Goal: Navigation & Orientation: Find specific page/section

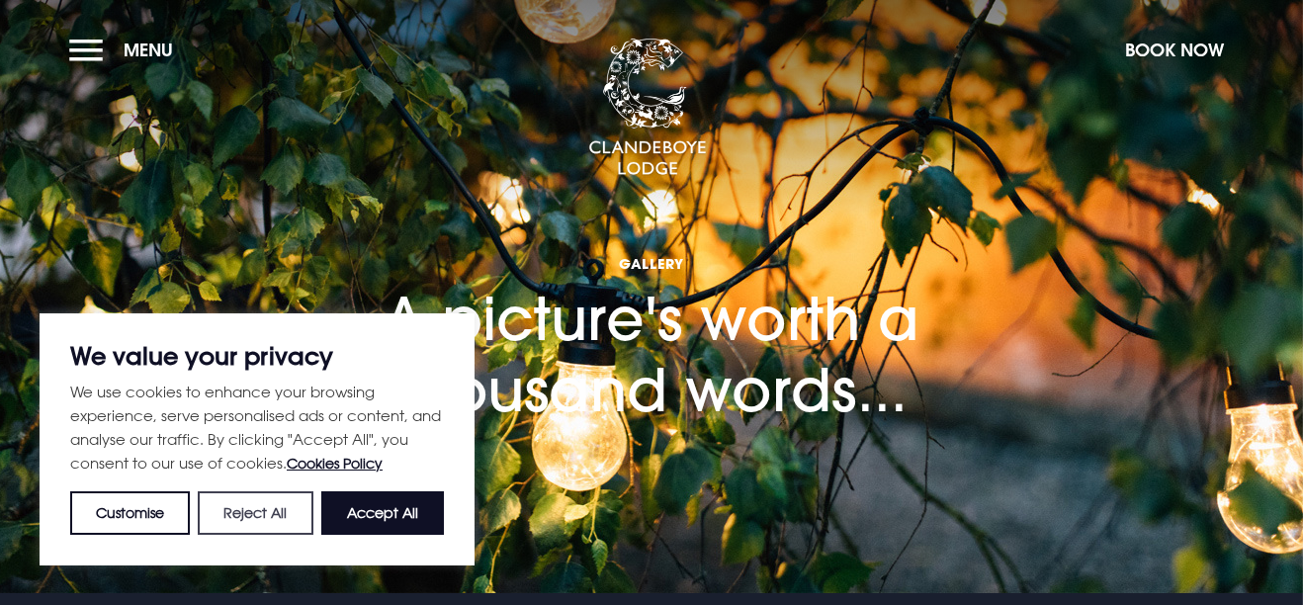
click at [265, 506] on button "Reject All" at bounding box center [255, 514] width 115 height 44
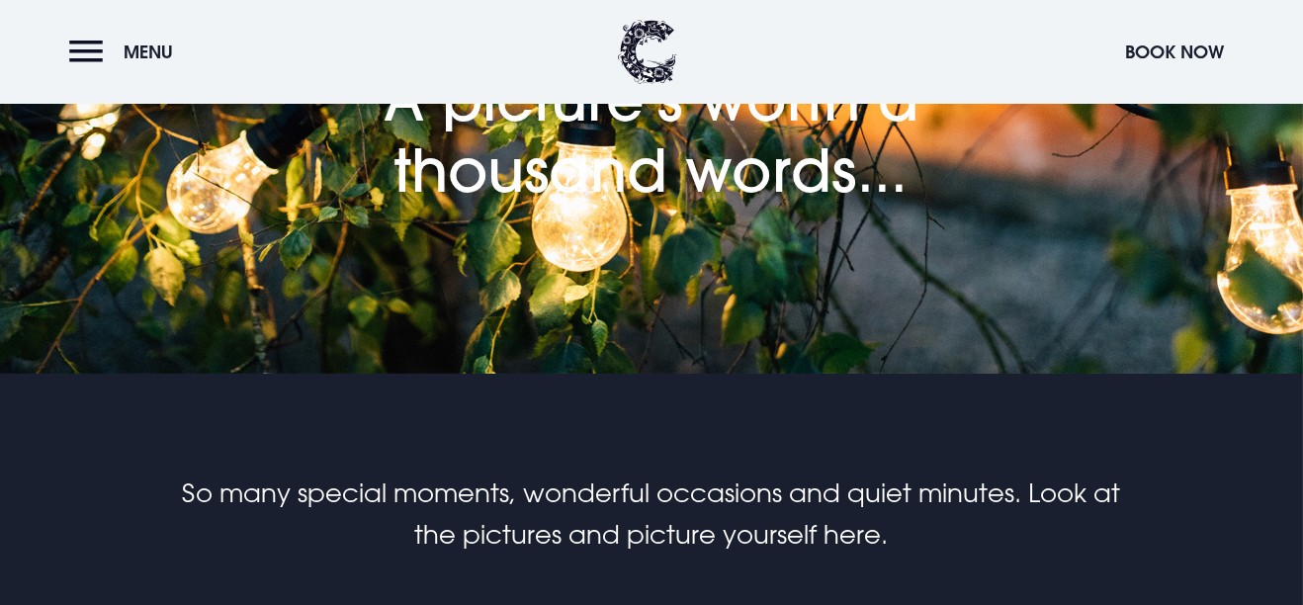
scroll to position [768, 0]
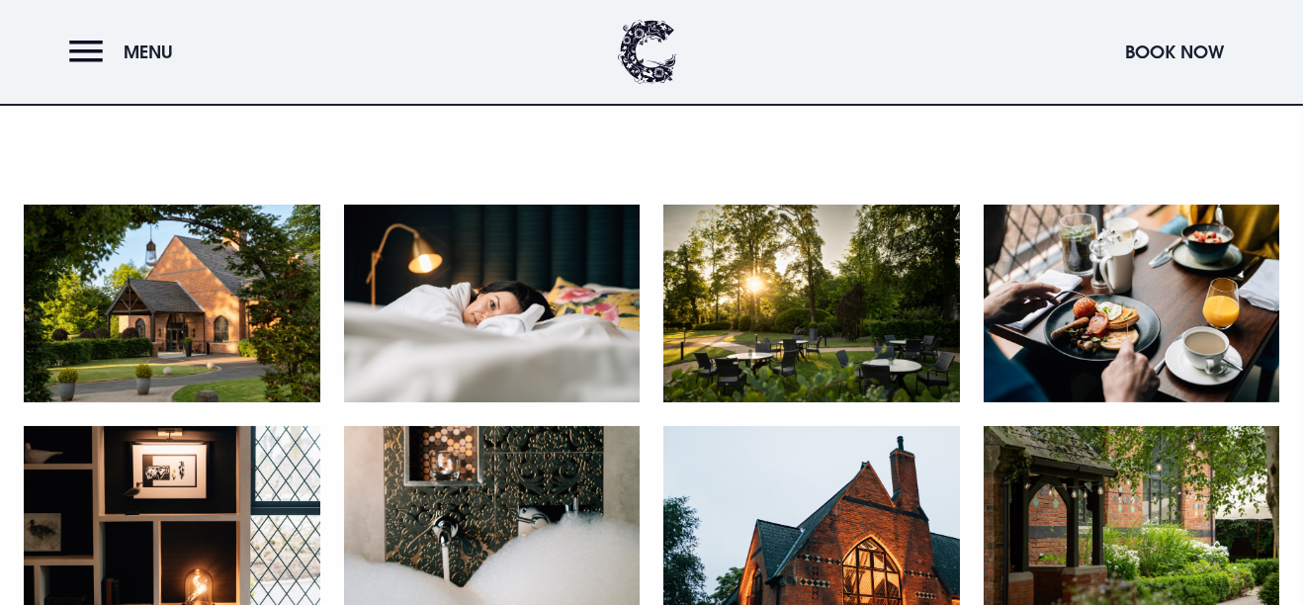
click at [804, 248] on img at bounding box center [812, 304] width 297 height 198
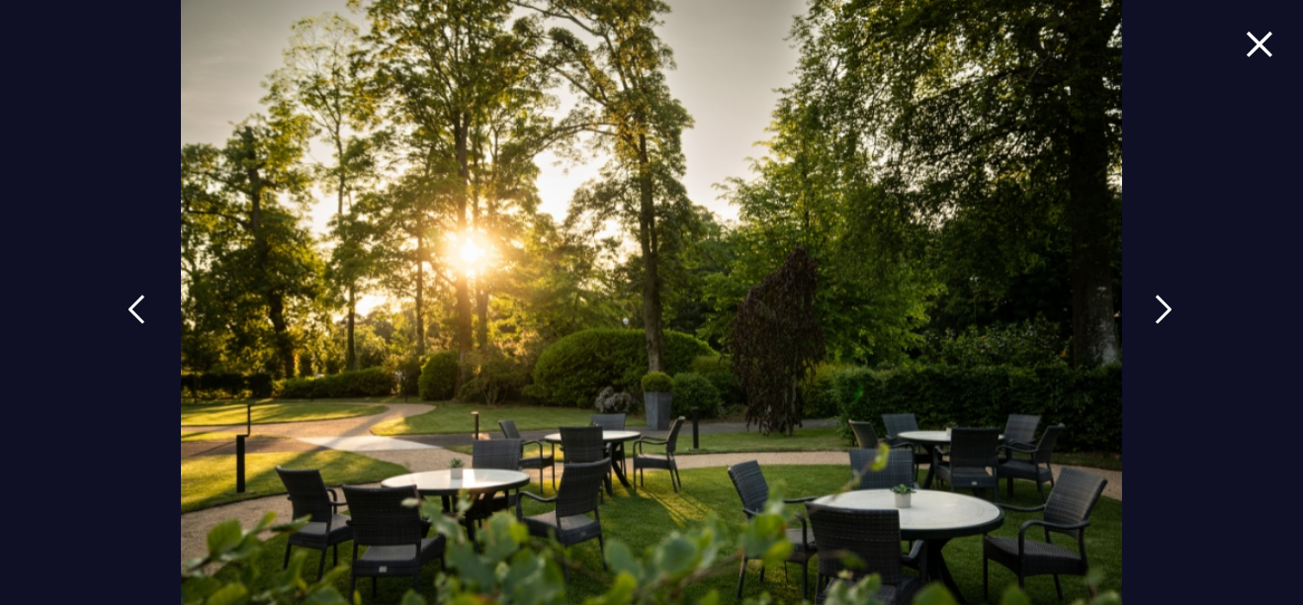
click at [1253, 50] on img at bounding box center [1260, 44] width 28 height 27
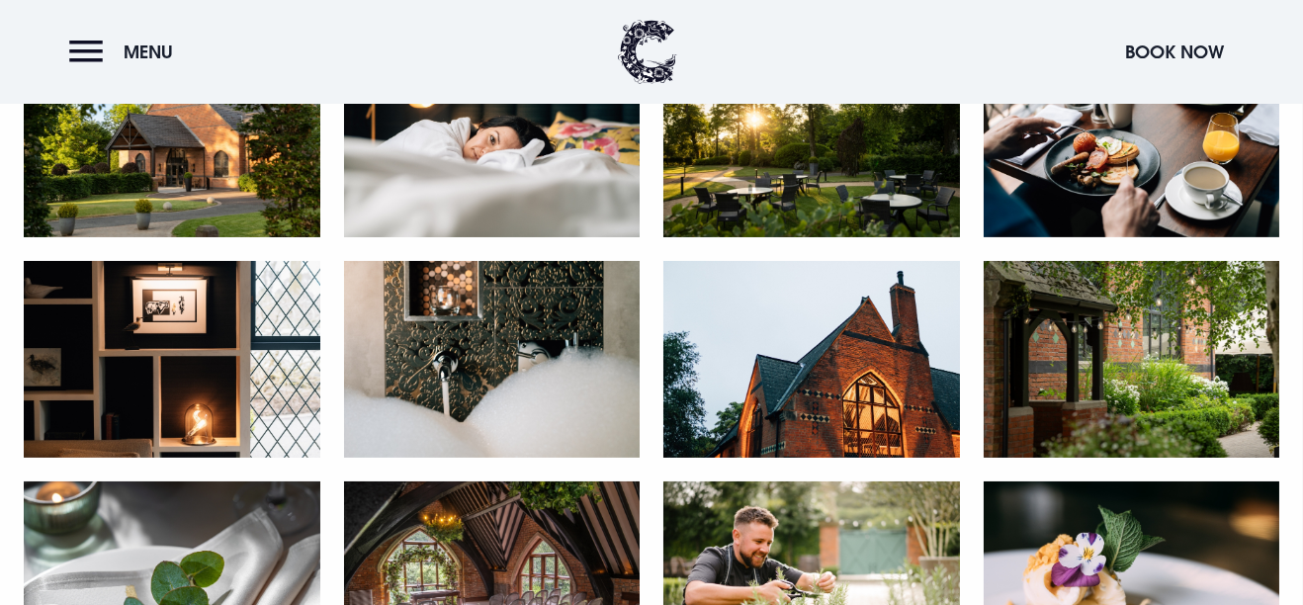
scroll to position [989, 0]
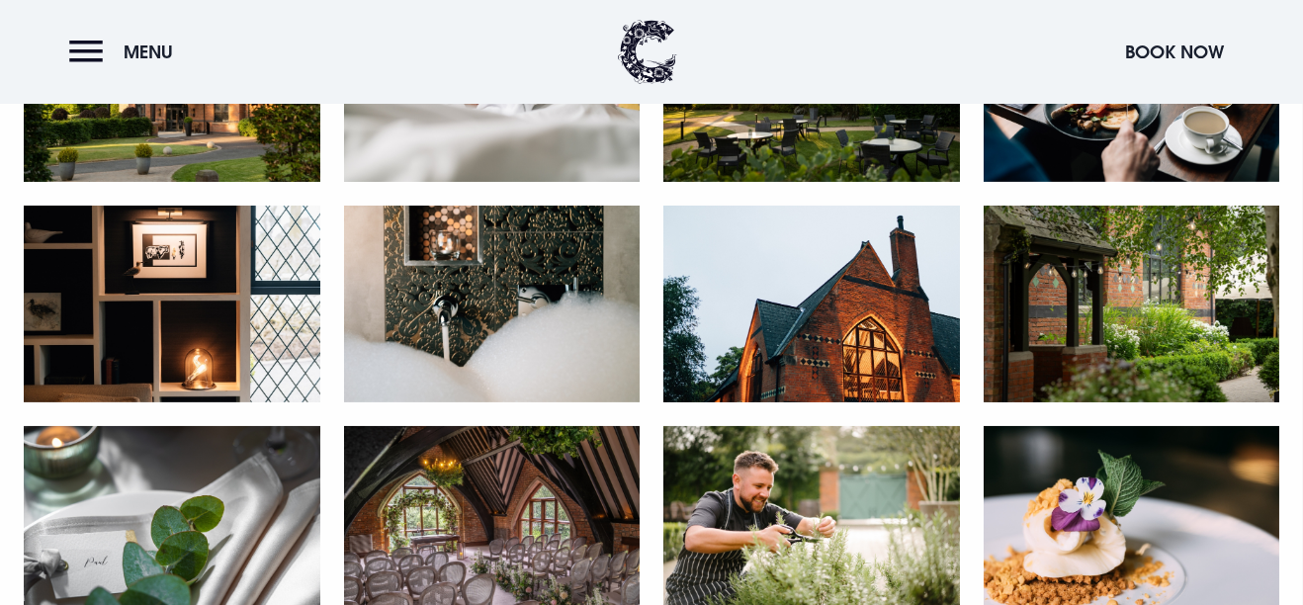
click at [1191, 276] on img at bounding box center [1132, 305] width 297 height 198
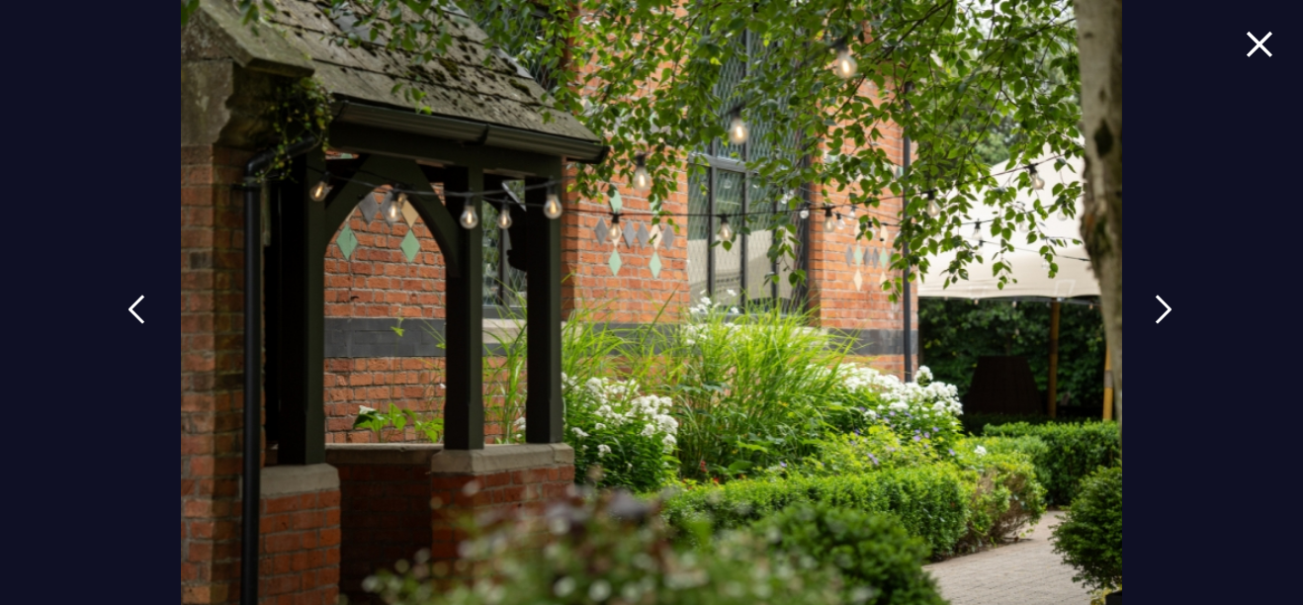
click at [1246, 52] on img at bounding box center [1260, 44] width 28 height 27
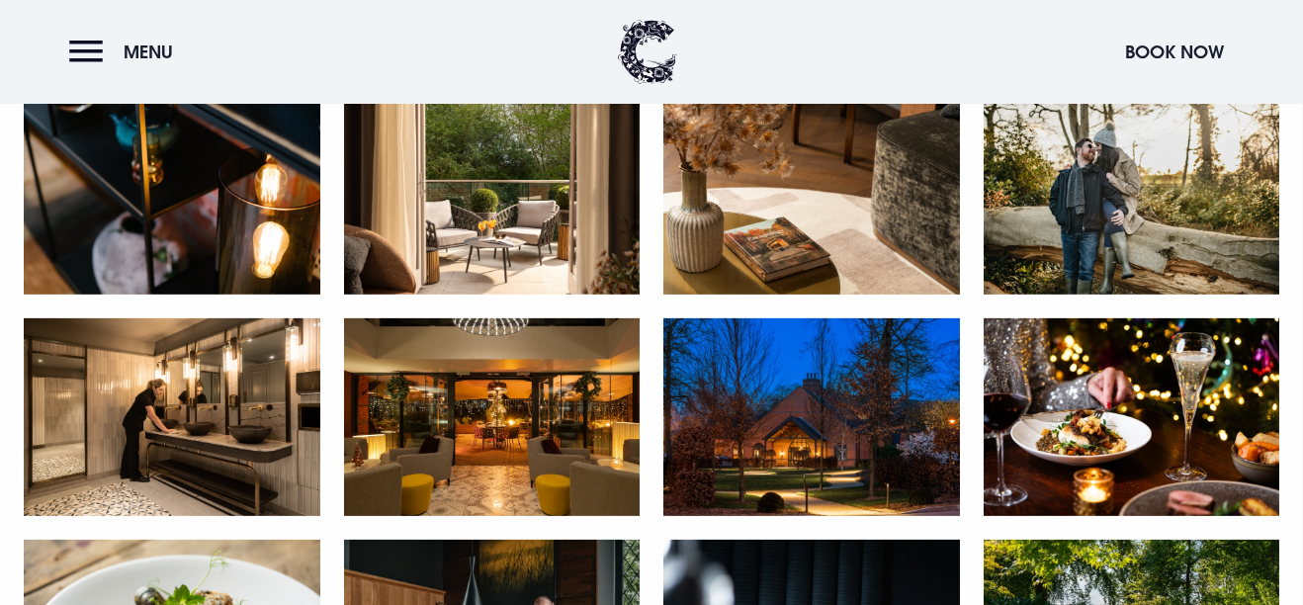
scroll to position [2527, 0]
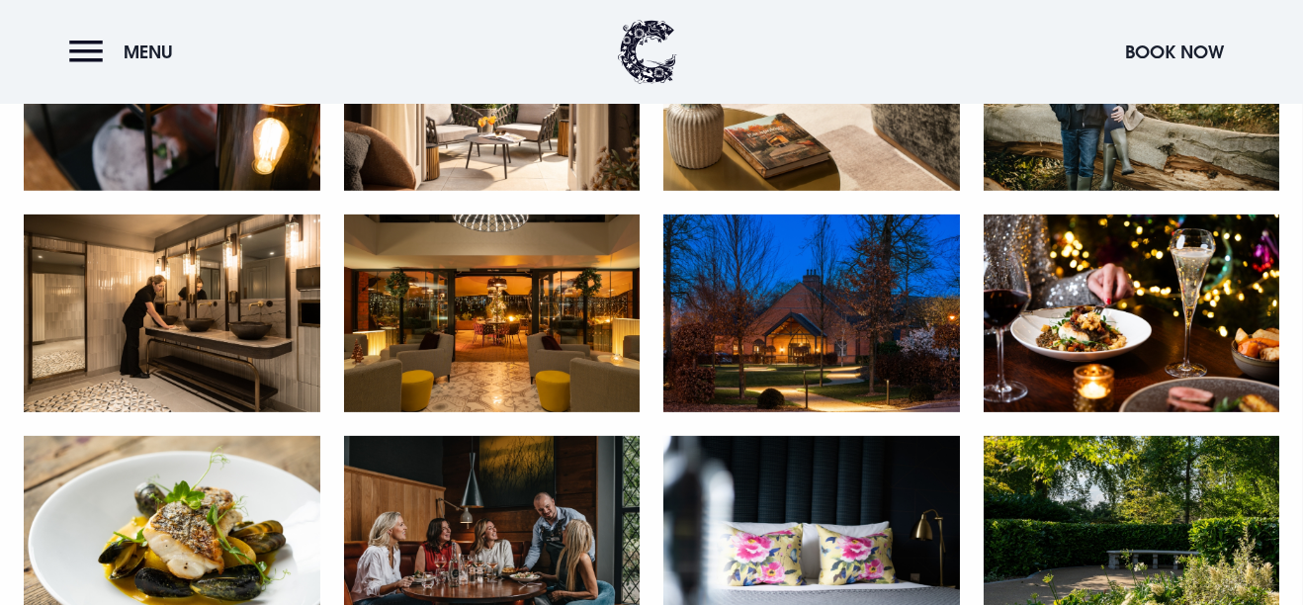
click at [806, 307] on img at bounding box center [812, 314] width 297 height 198
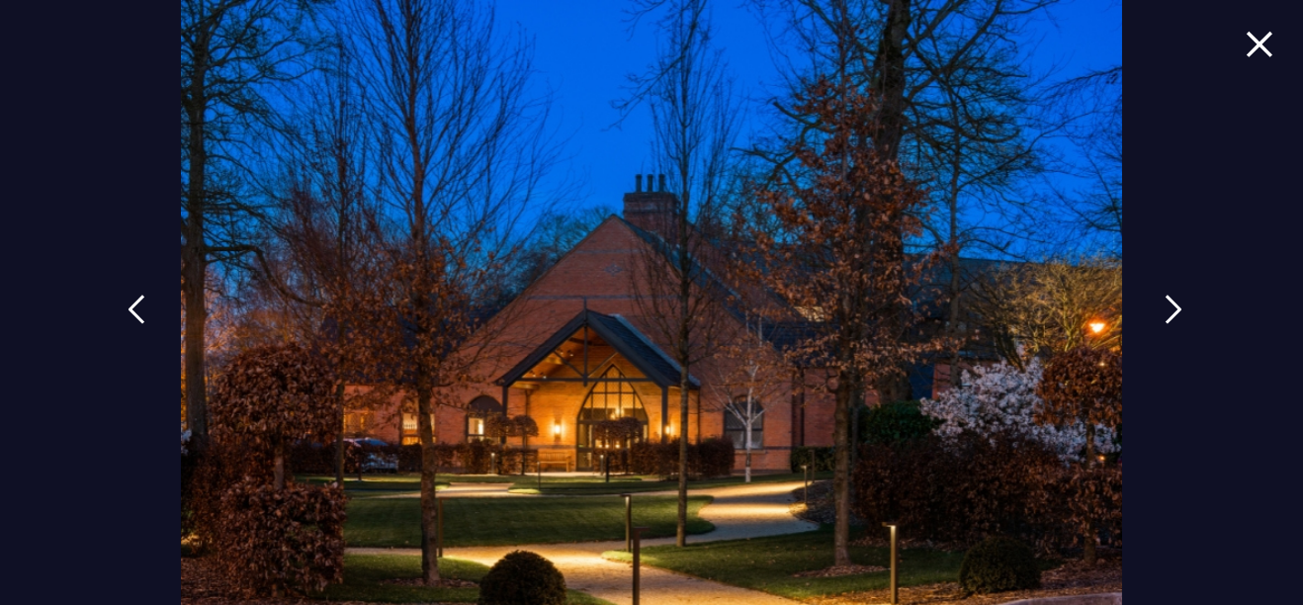
click at [1150, 313] on link at bounding box center [1173, 324] width 49 height 91
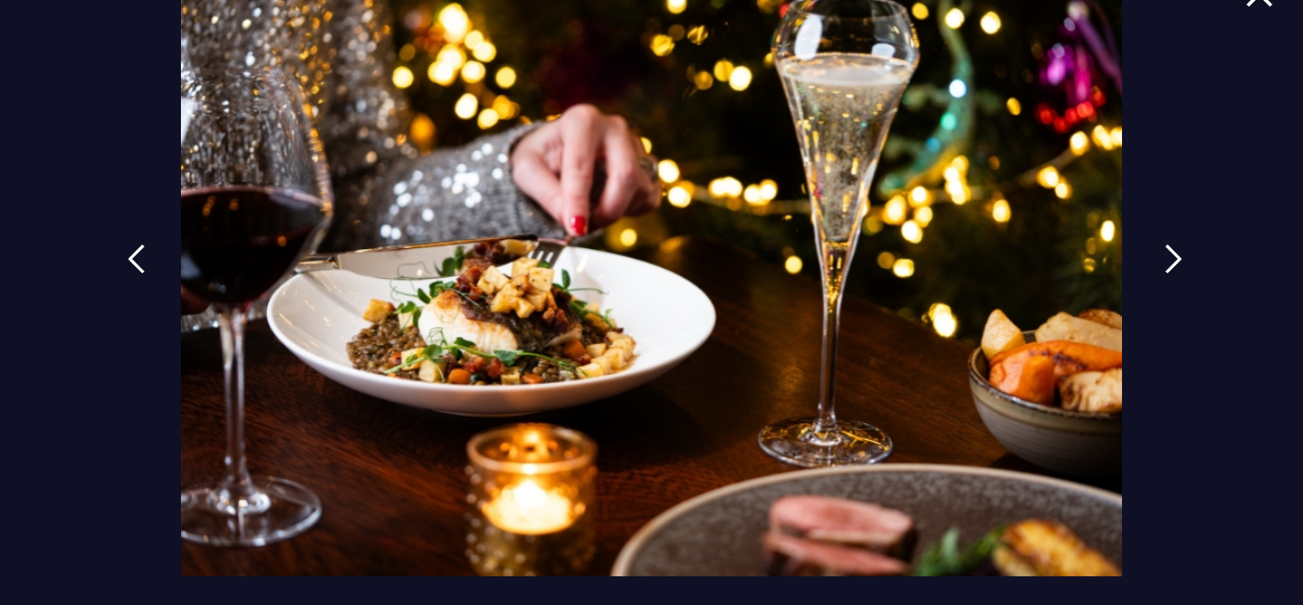
scroll to position [51, 0]
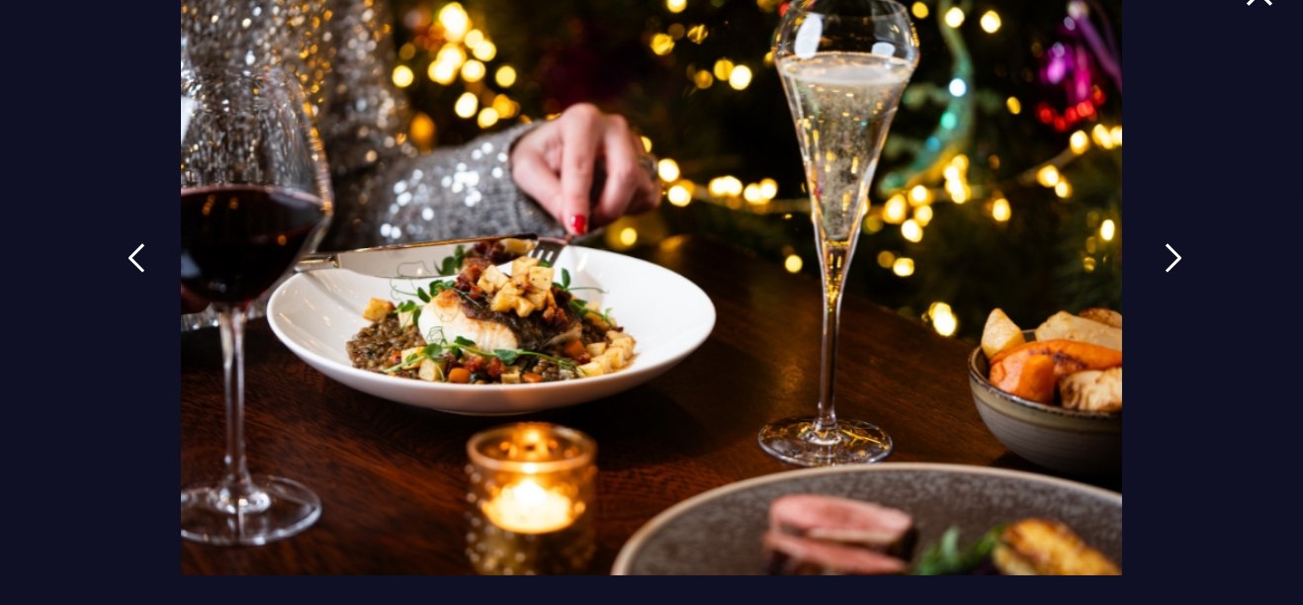
click at [1150, 313] on link at bounding box center [1173, 272] width 49 height 91
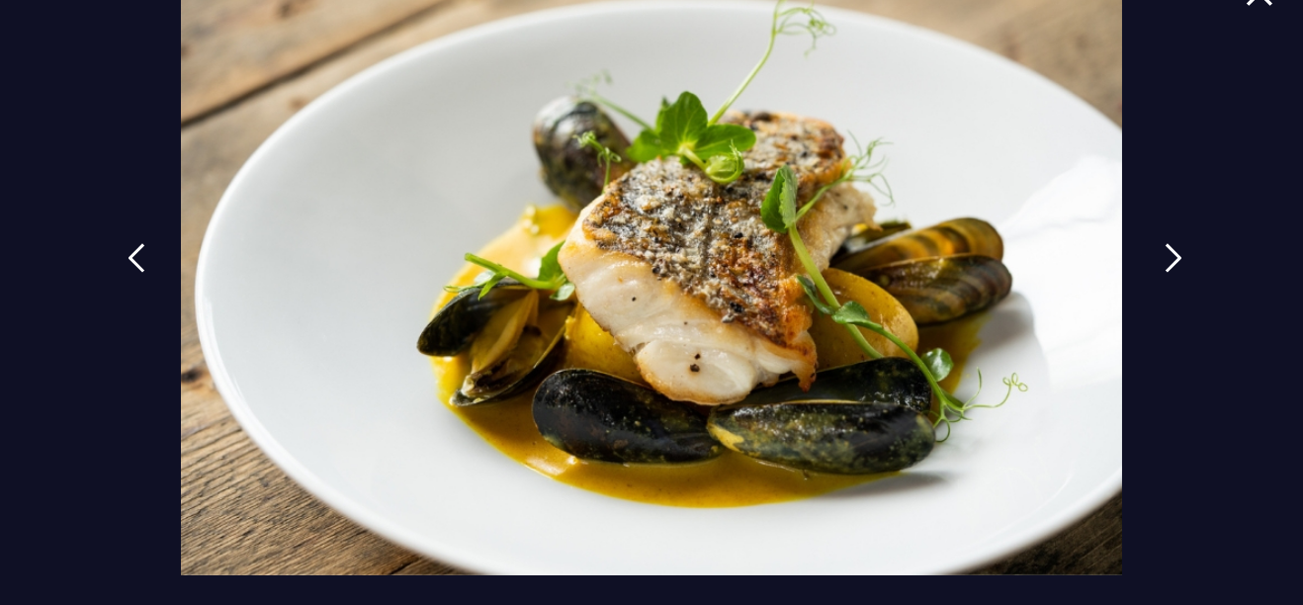
click at [1150, 313] on link at bounding box center [1173, 272] width 49 height 91
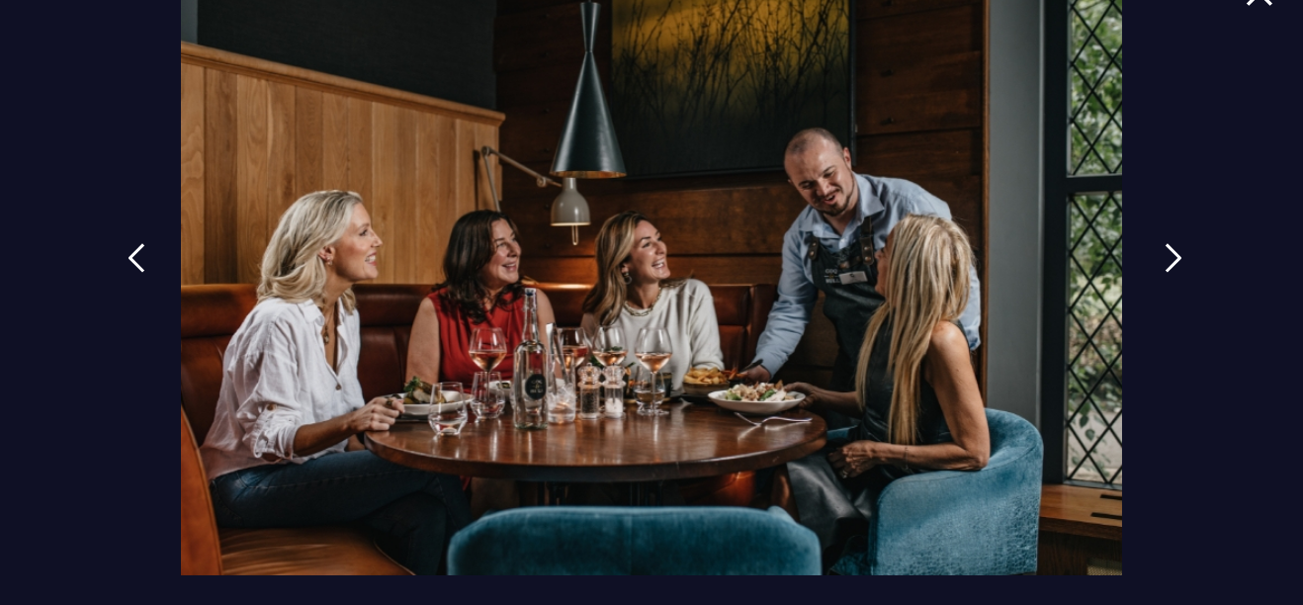
click at [1166, 313] on link at bounding box center [1173, 272] width 49 height 91
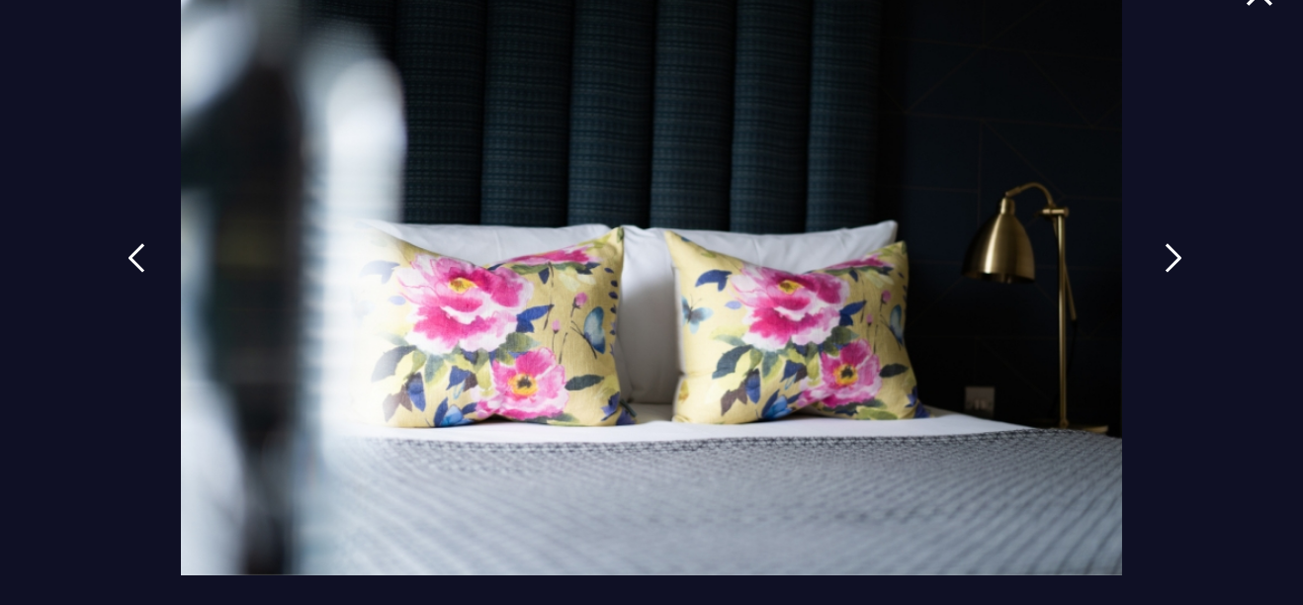
click at [1166, 313] on link at bounding box center [1173, 272] width 49 height 91
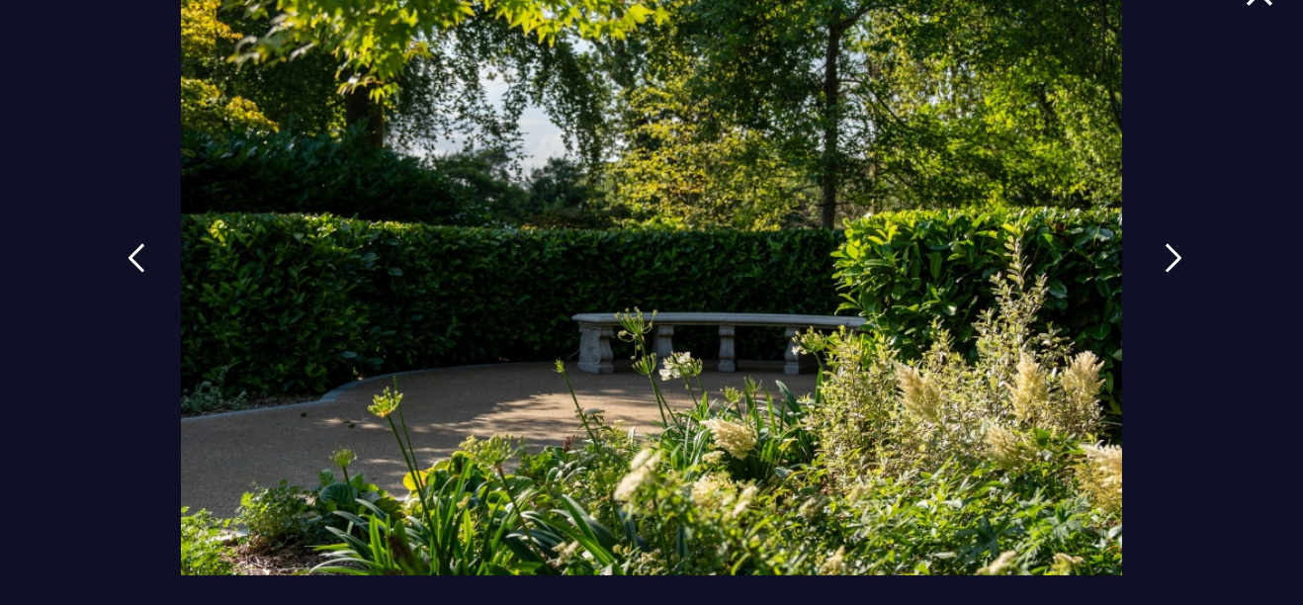
click at [1166, 313] on link at bounding box center [1173, 272] width 49 height 91
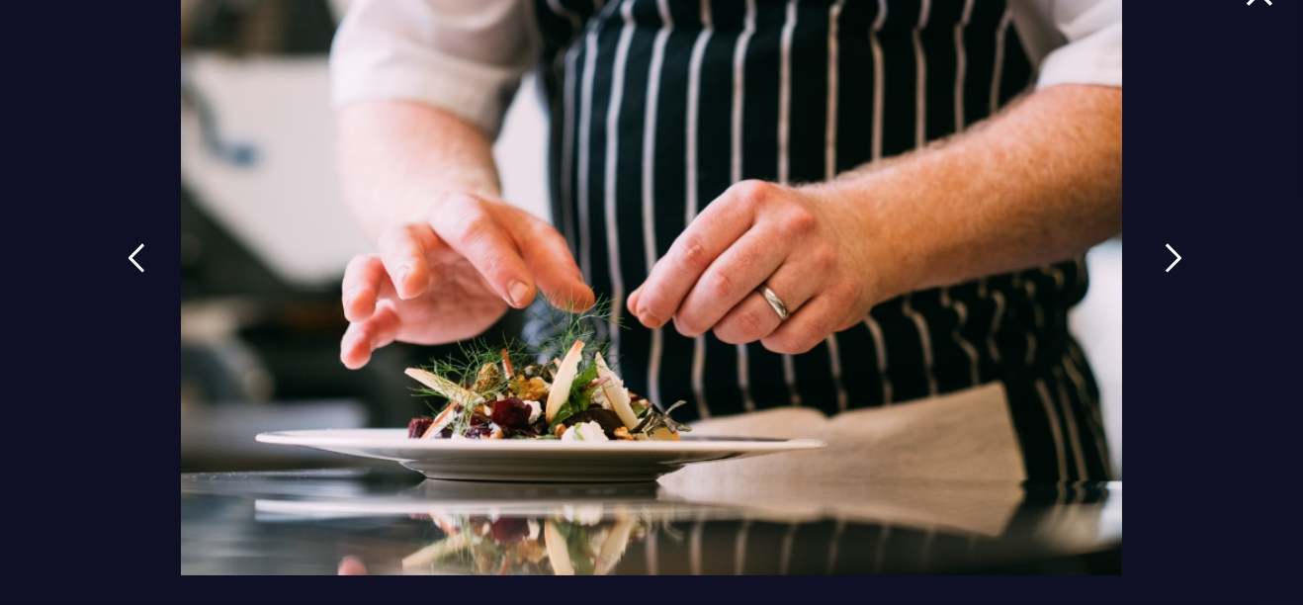
click at [1166, 313] on link at bounding box center [1173, 272] width 49 height 91
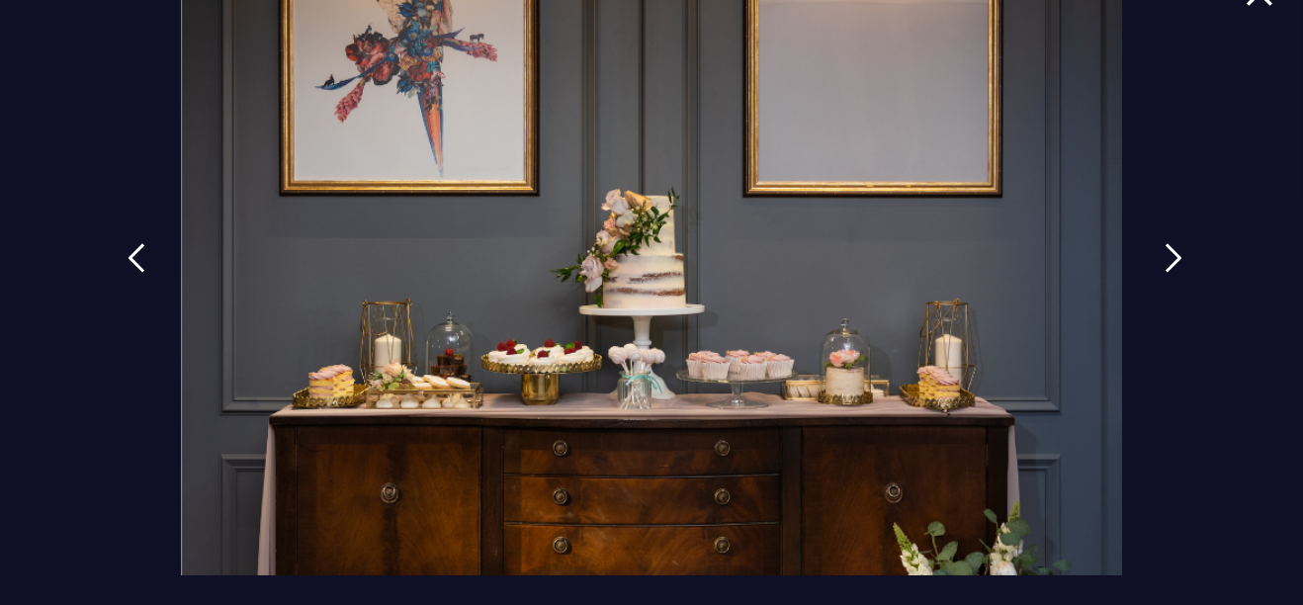
click at [1166, 313] on link at bounding box center [1173, 272] width 49 height 91
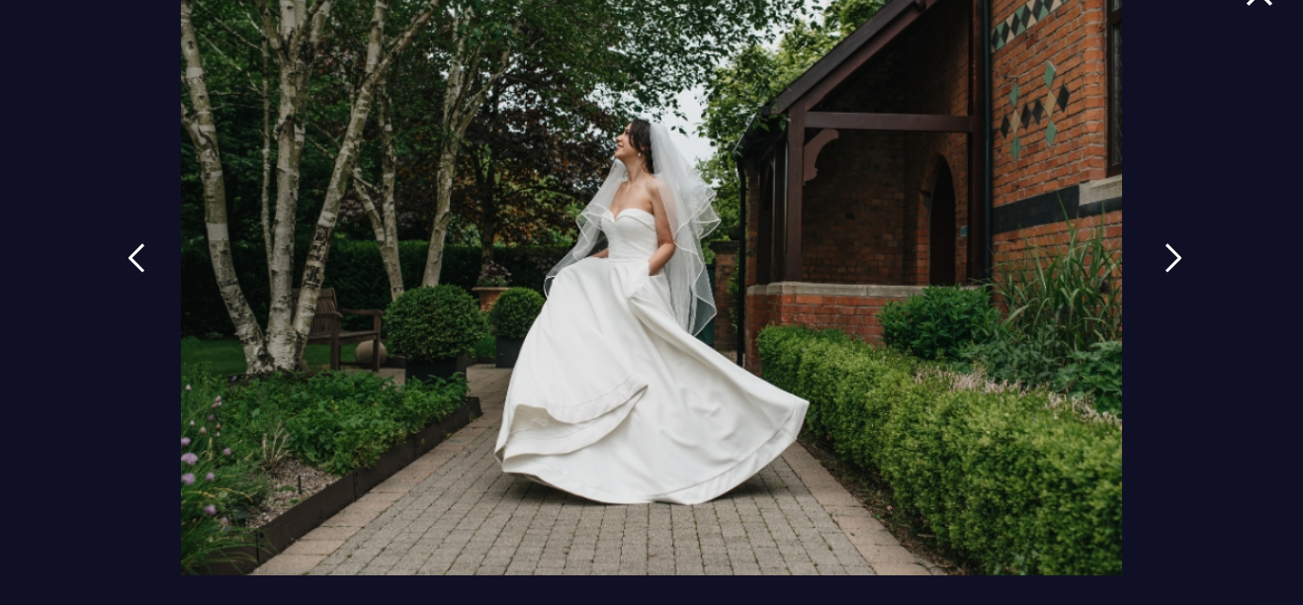
click at [1166, 313] on link at bounding box center [1173, 272] width 49 height 91
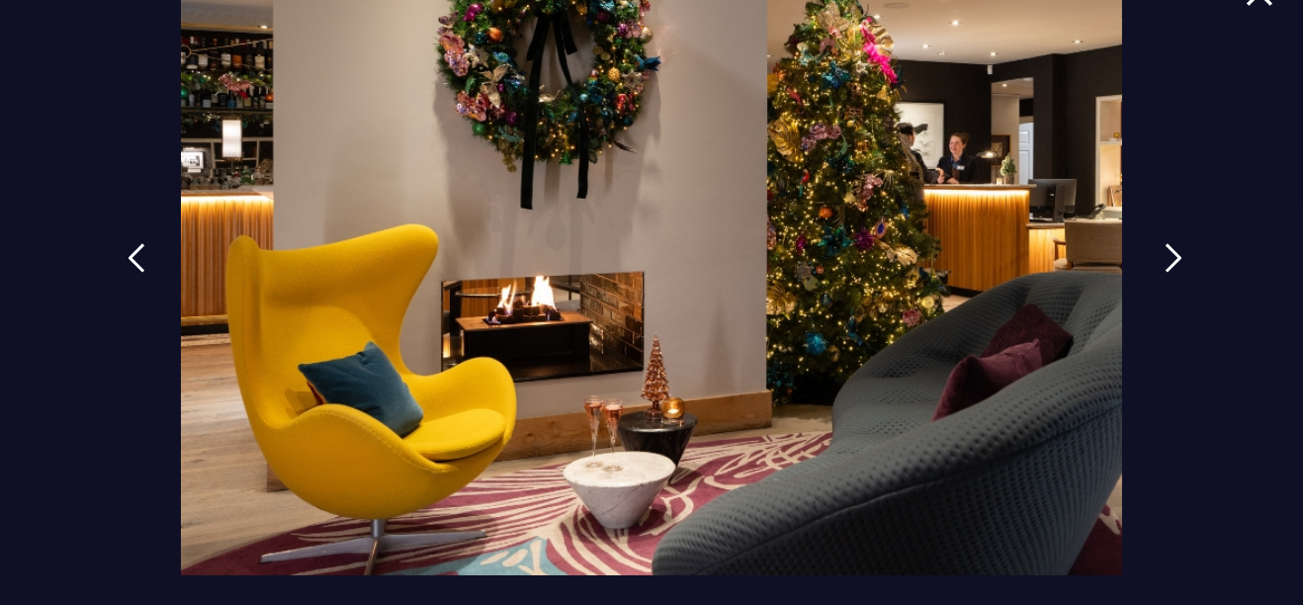
click at [1151, 269] on link at bounding box center [1173, 272] width 49 height 91
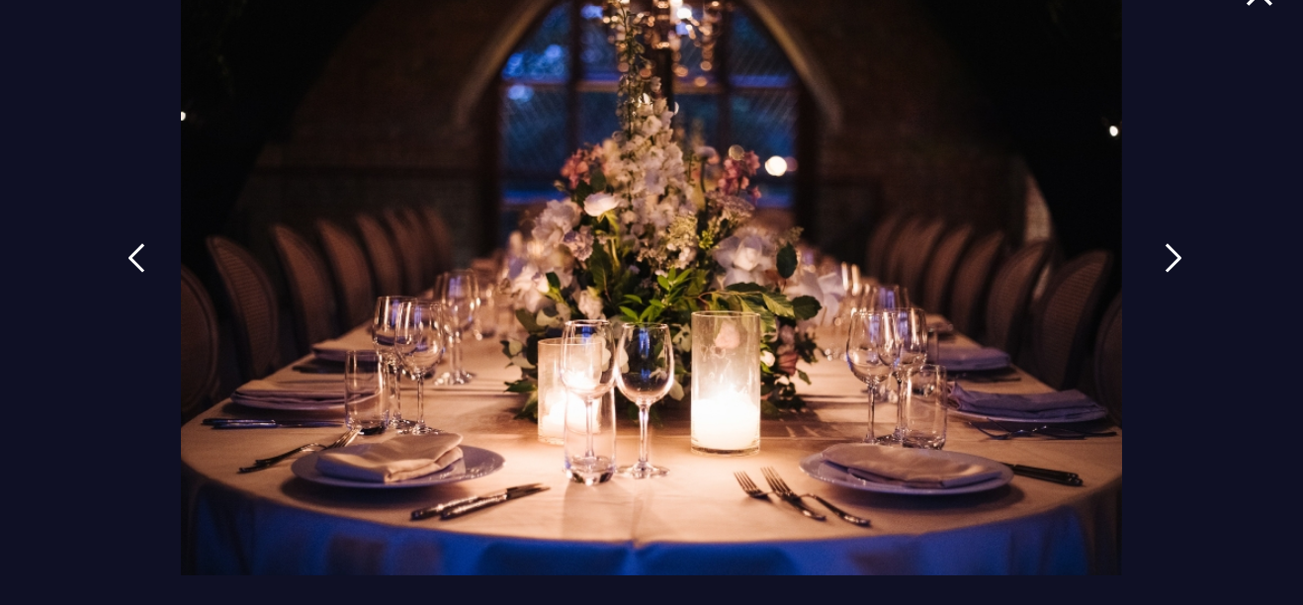
click at [1151, 269] on link at bounding box center [1173, 272] width 49 height 91
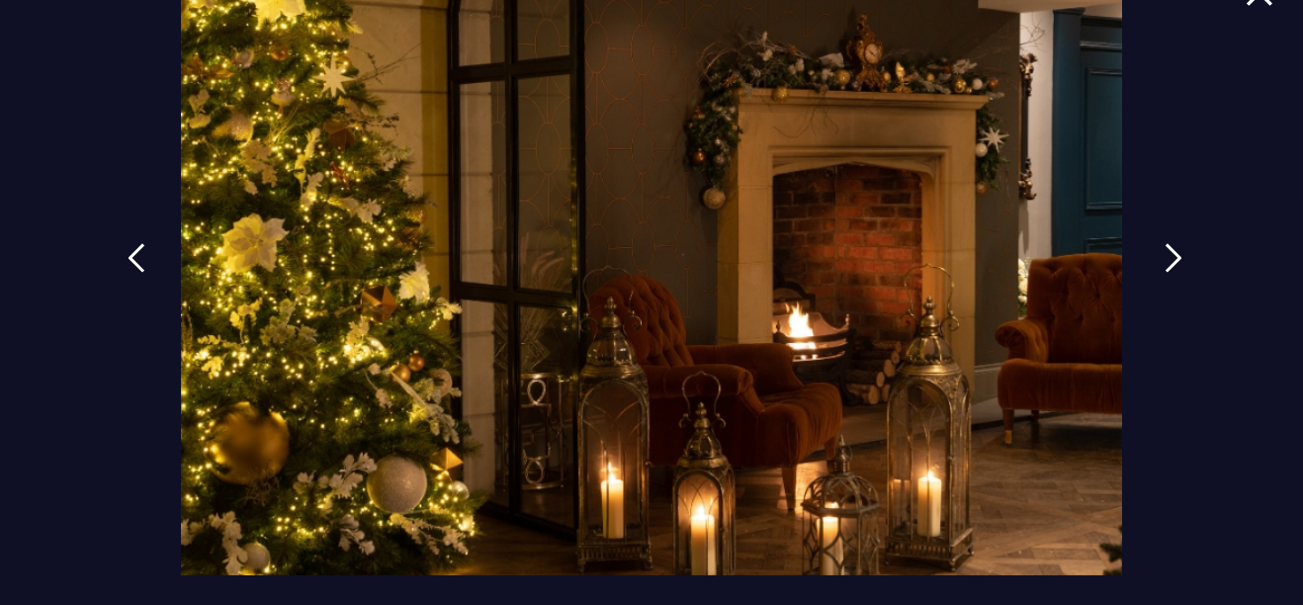
click at [1151, 269] on link at bounding box center [1173, 272] width 49 height 91
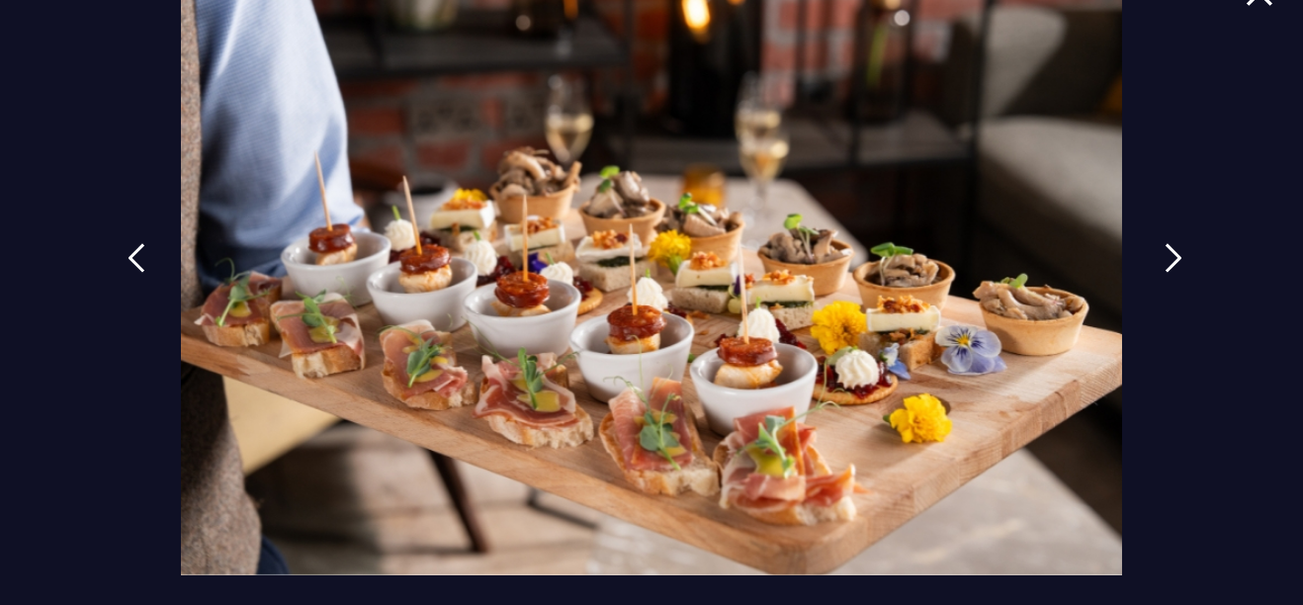
click at [1151, 269] on link at bounding box center [1173, 272] width 49 height 91
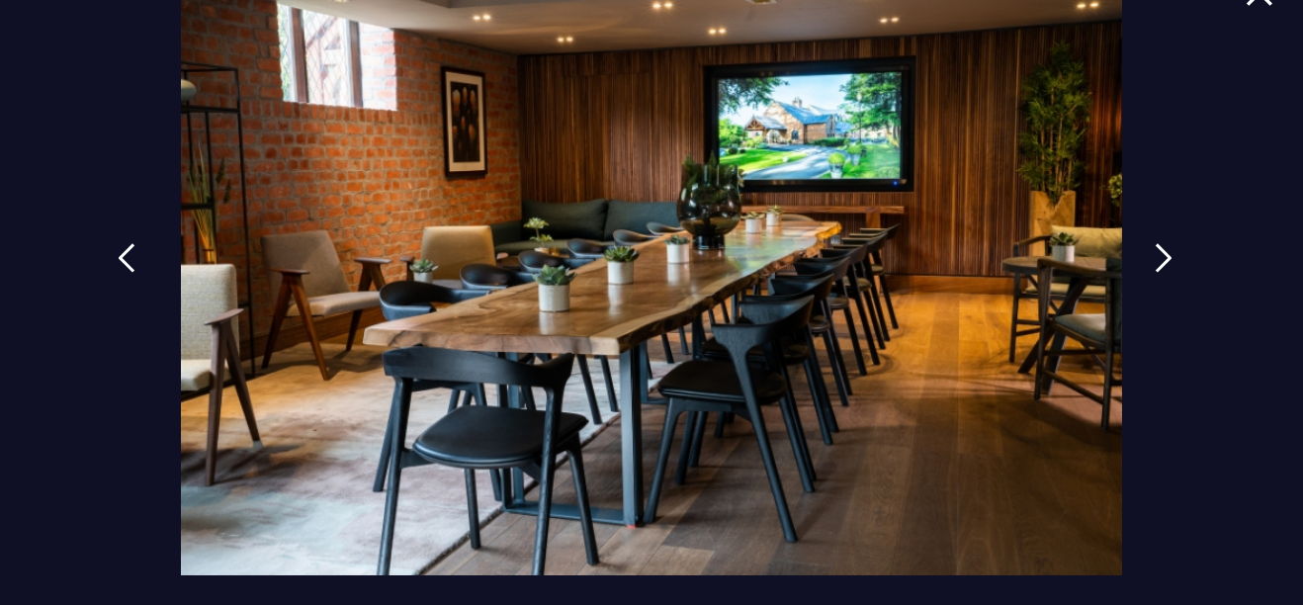
click at [127, 253] on img at bounding box center [127, 258] width 18 height 30
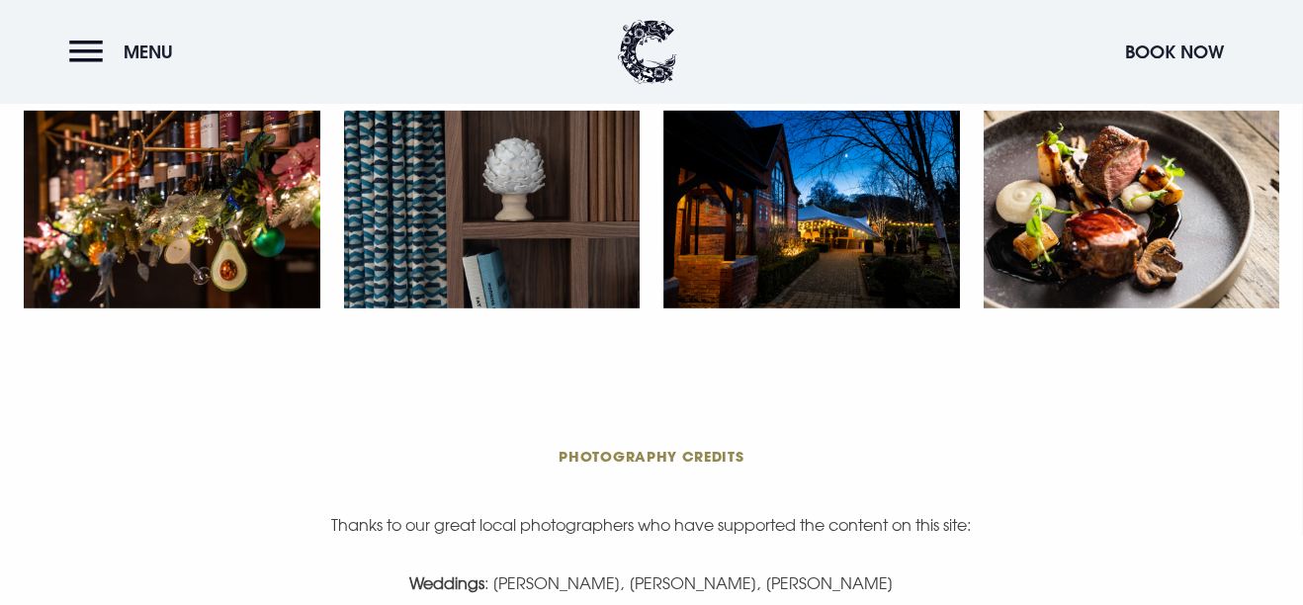
scroll to position [3626, 0]
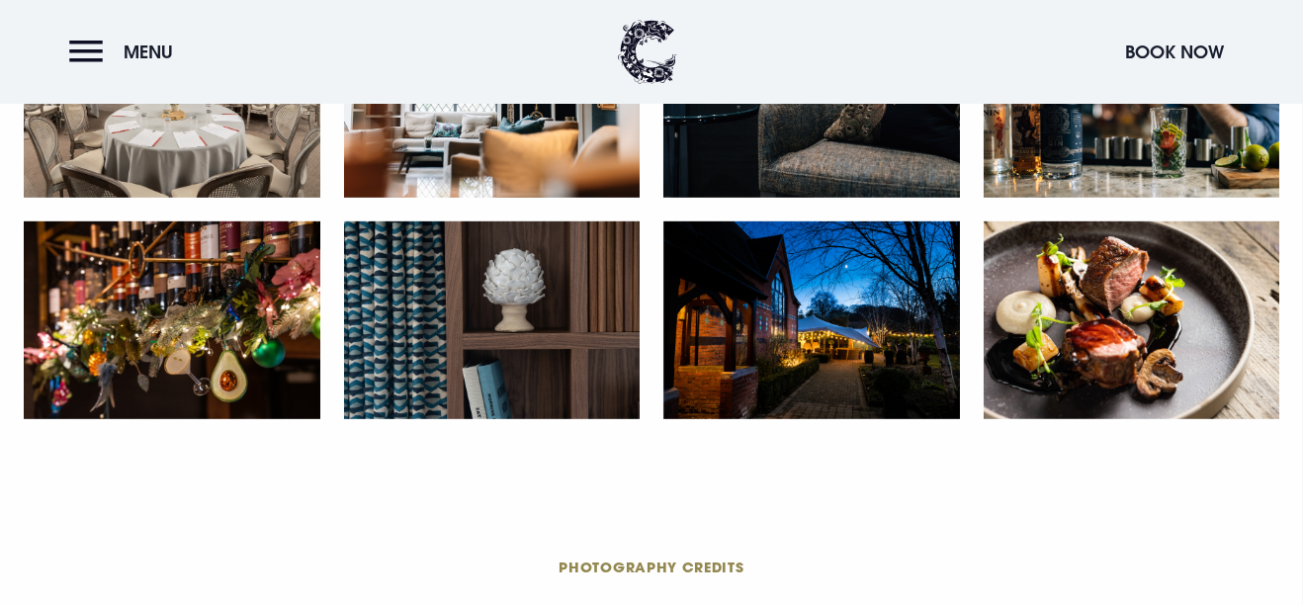
click at [852, 338] on img at bounding box center [812, 321] width 297 height 198
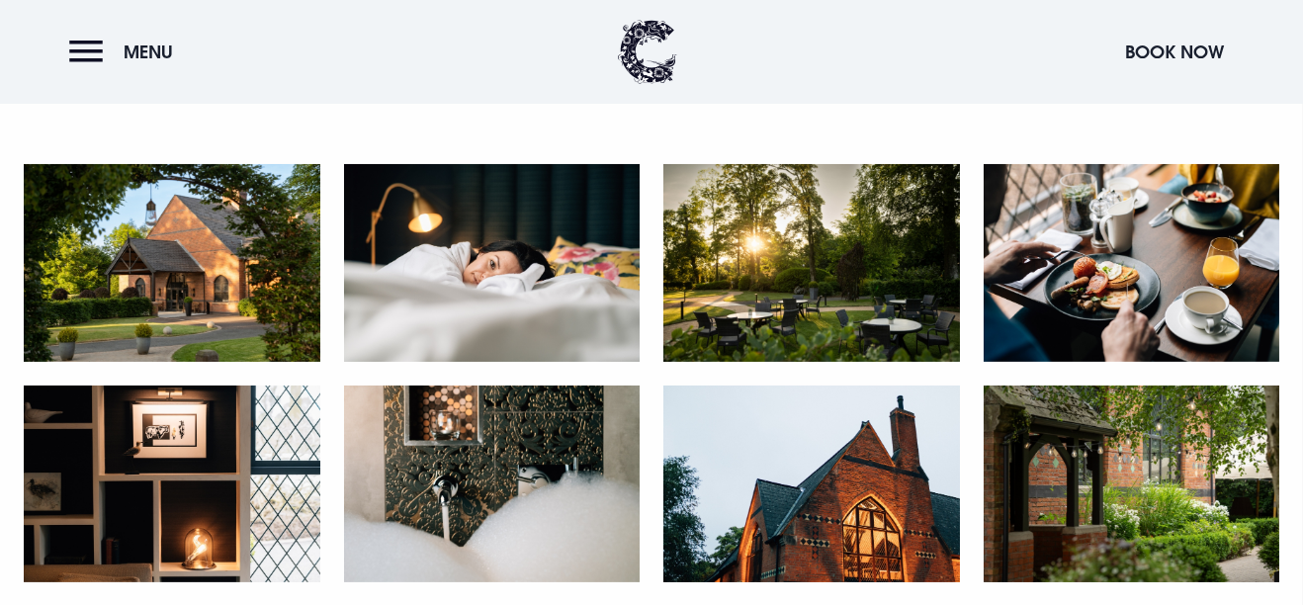
scroll to position [878, 0]
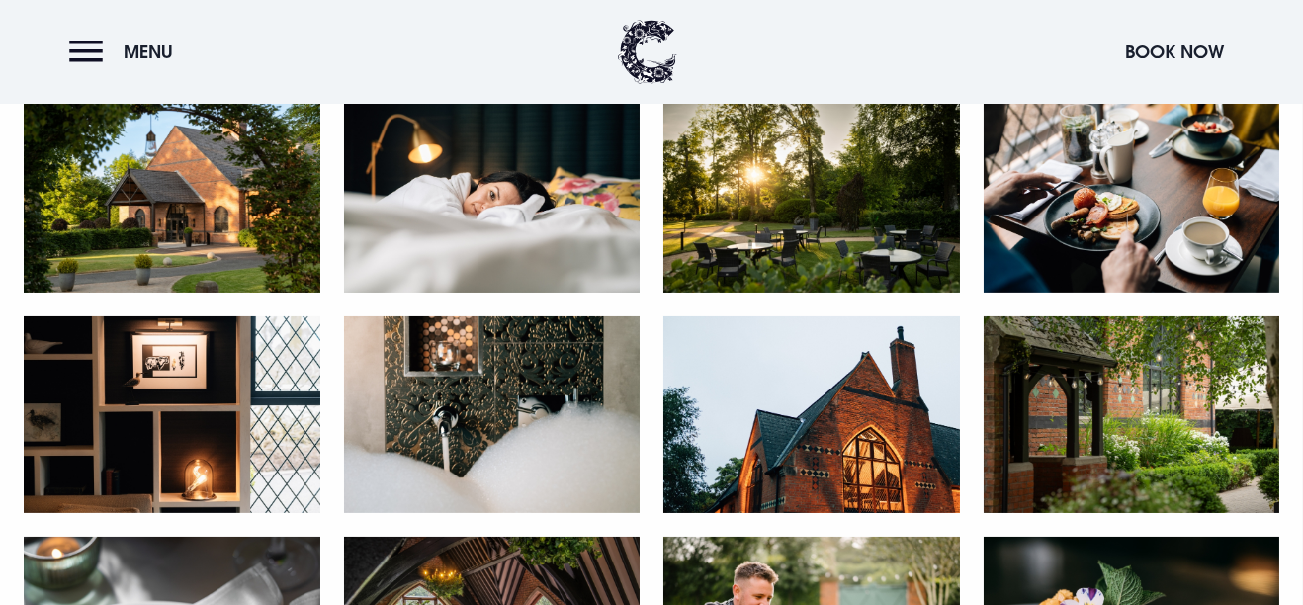
click at [789, 437] on img at bounding box center [812, 415] width 297 height 198
click at [1056, 460] on img at bounding box center [1132, 415] width 297 height 198
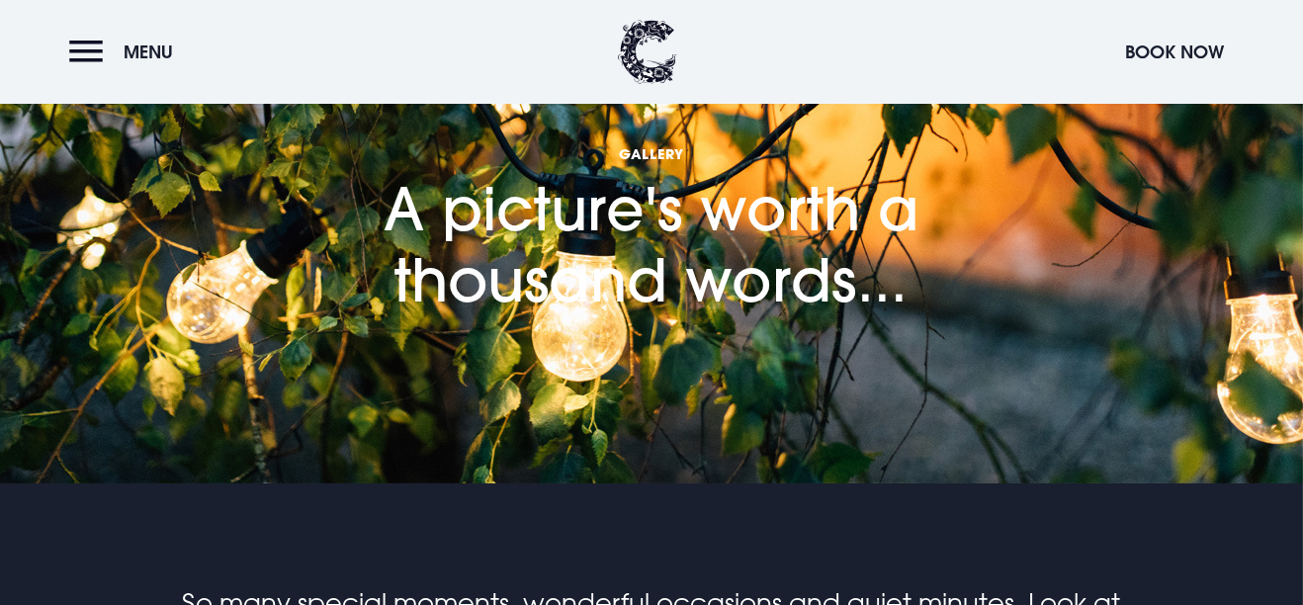
scroll to position [0, 0]
